Goal: Find contact information: Find contact information

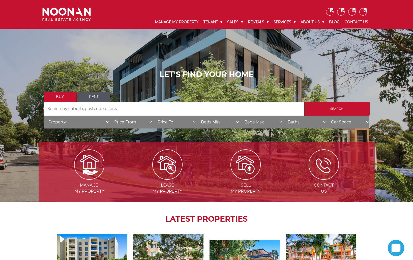
click at [354, 22] on link "Contact Us" at bounding box center [357, 22] width 29 height 13
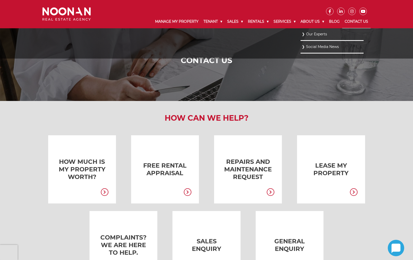
click at [311, 34] on link "Our Experts" at bounding box center [332, 34] width 61 height 7
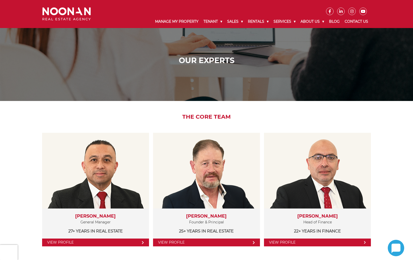
click at [25, 138] on div "The Core Team View Profile Martin Reyes General Manager 27+ years in Real Estat…" at bounding box center [206, 183] width 413 height 165
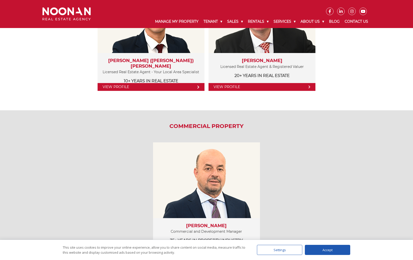
scroll to position [429, 0]
